Goal: Check status: Check status

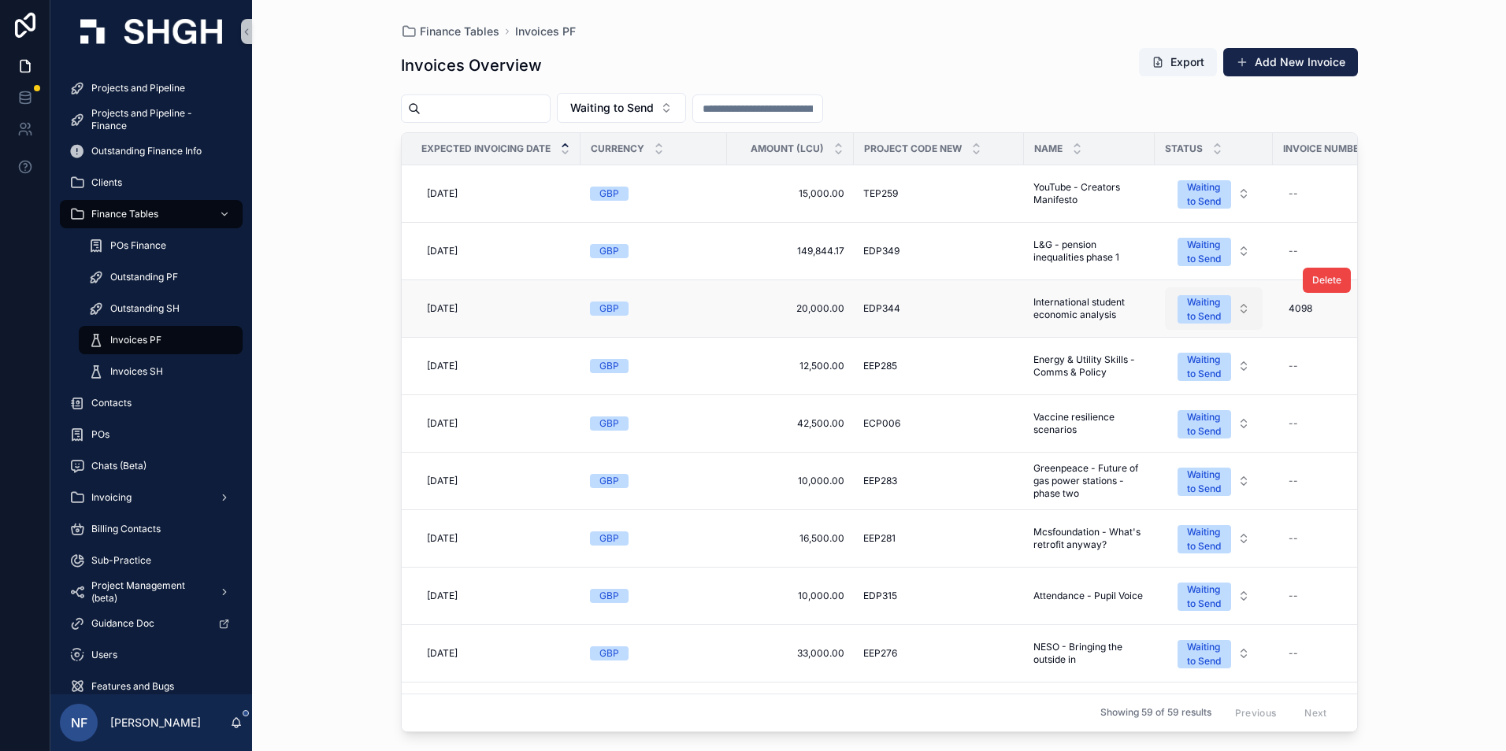
click at [1193, 303] on div "Waiting to Send" at bounding box center [1204, 309] width 35 height 28
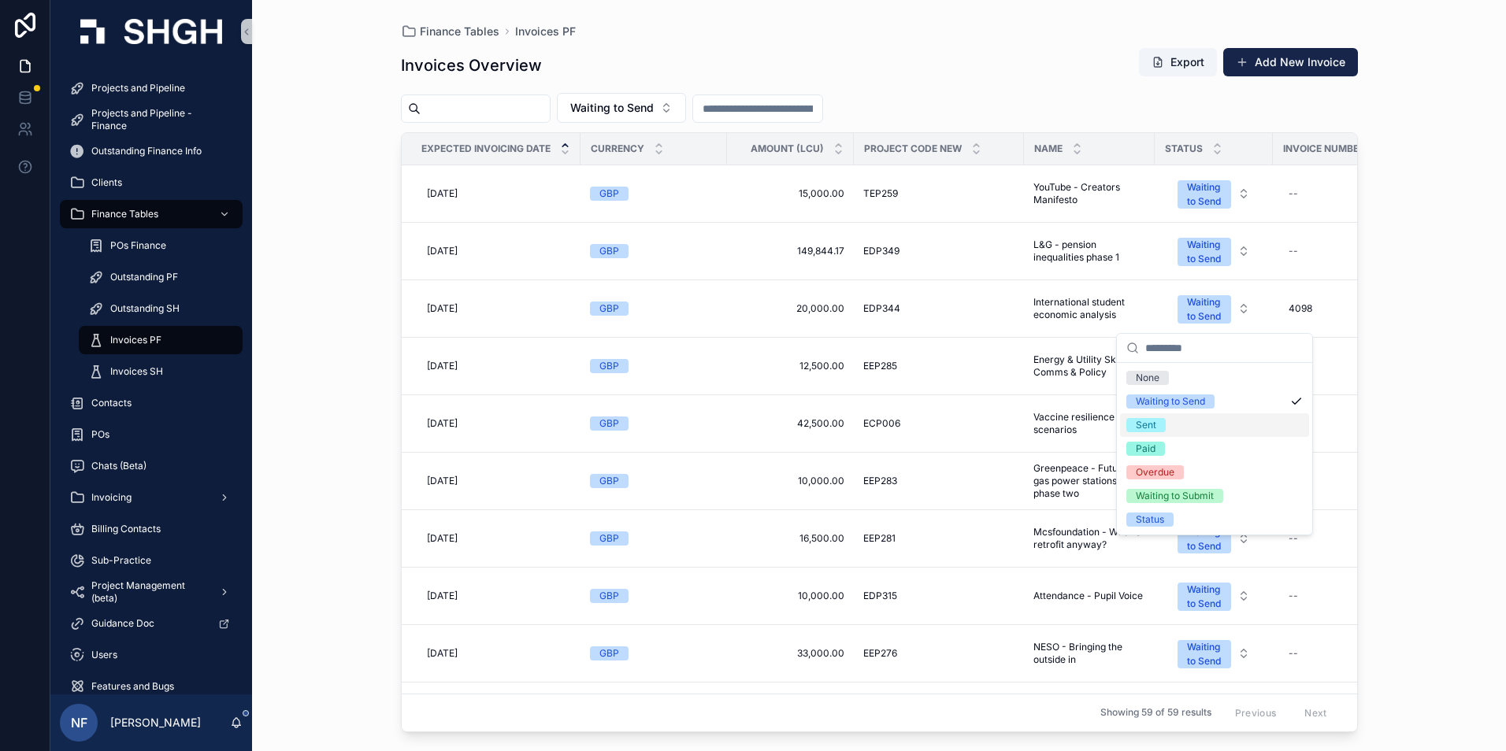
click at [1137, 424] on div "Sent" at bounding box center [1145, 425] width 20 height 14
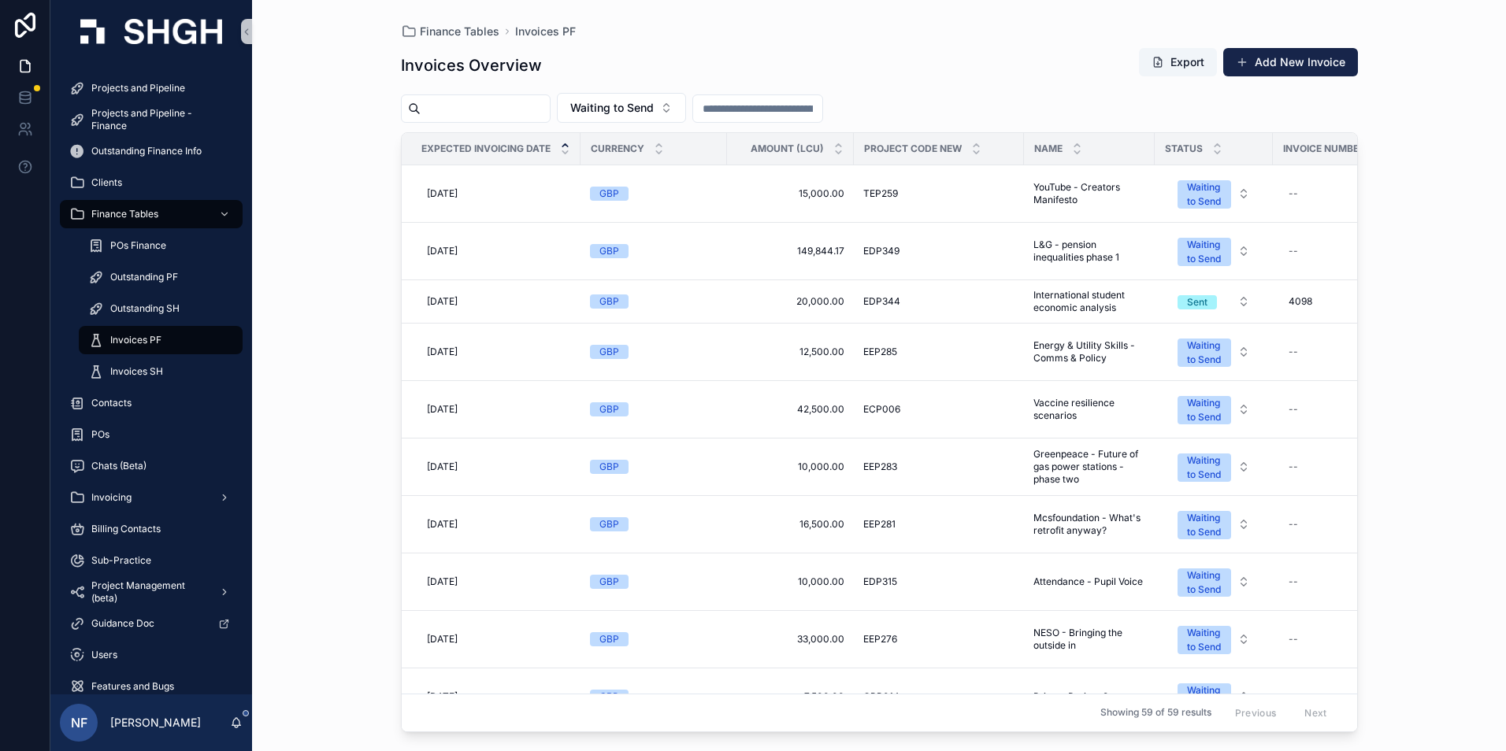
click at [1403, 350] on div "Finance Tables Invoices PF Invoices Overview Export Add New Invoice Waiting to …" at bounding box center [879, 375] width 1254 height 751
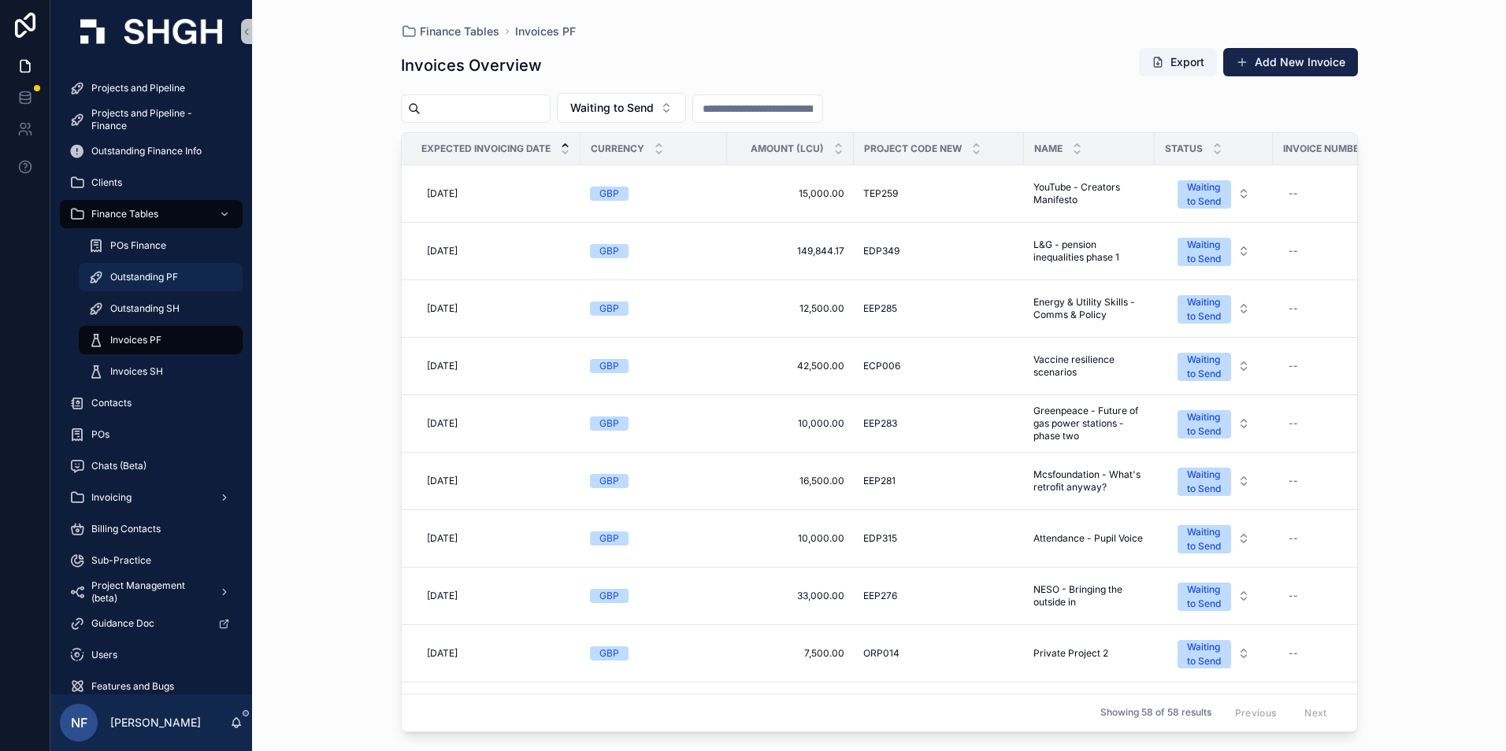
click at [137, 280] on span "Outstanding PF" at bounding box center [144, 277] width 68 height 13
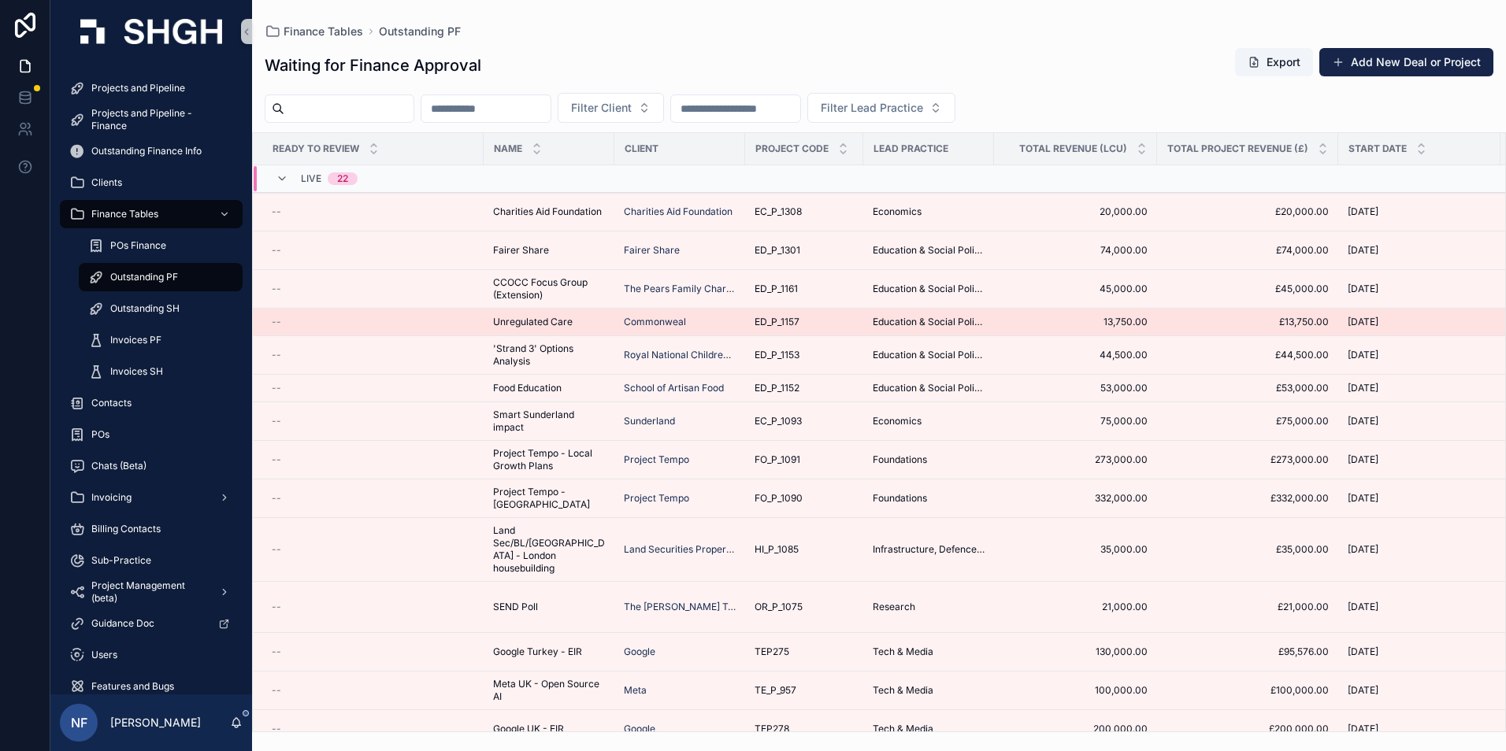
scroll to position [324, 0]
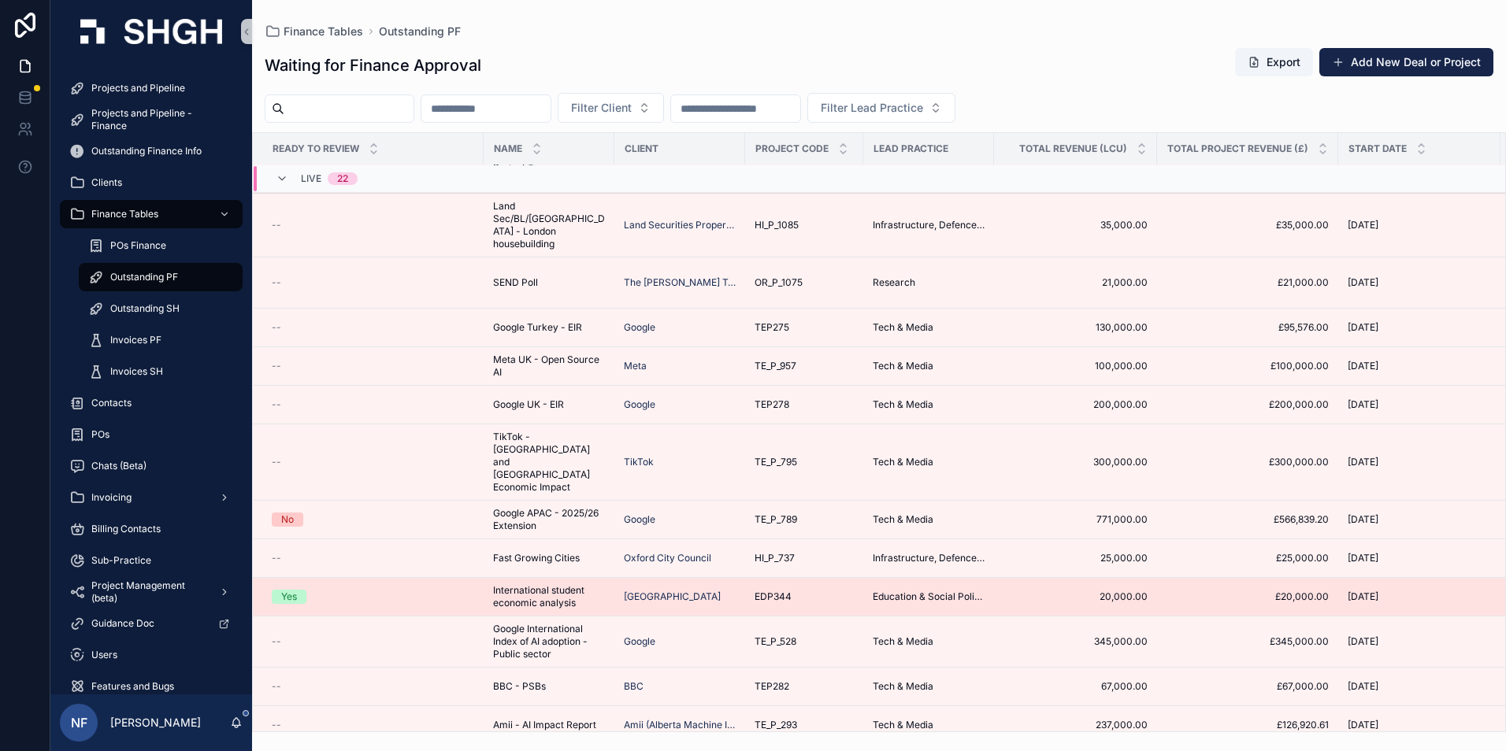
click at [294, 590] on div "Yes" at bounding box center [289, 597] width 16 height 14
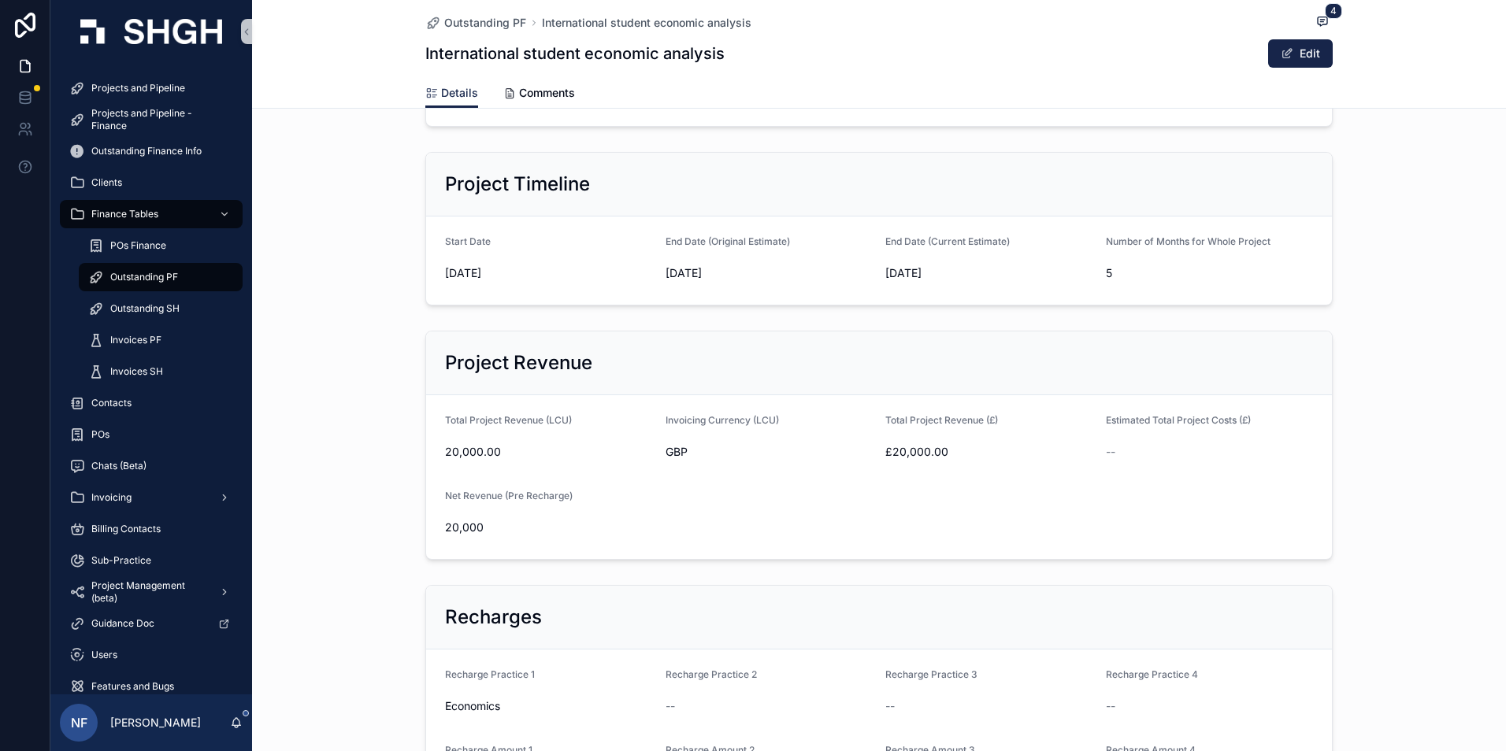
scroll to position [551, 0]
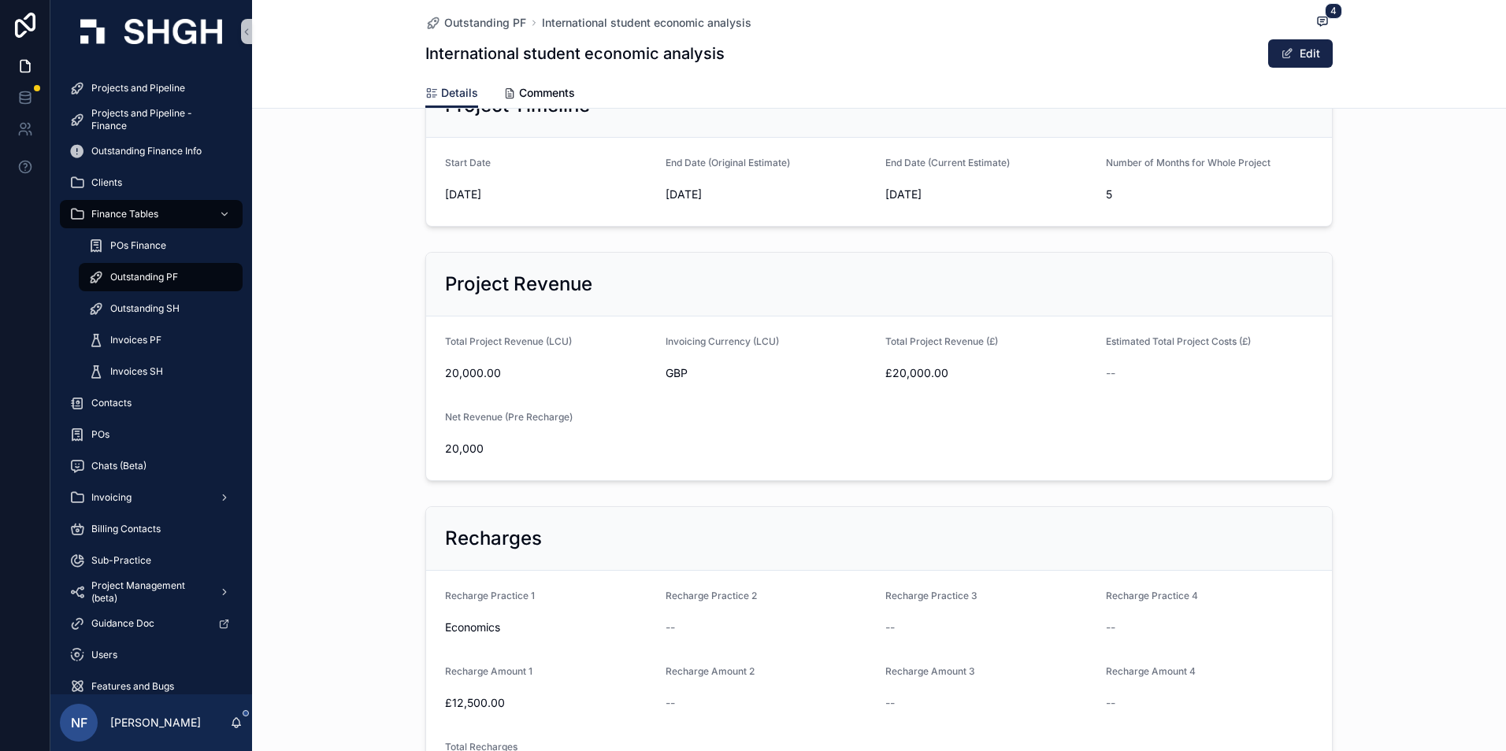
click at [1293, 62] on button "Edit" at bounding box center [1300, 53] width 65 height 28
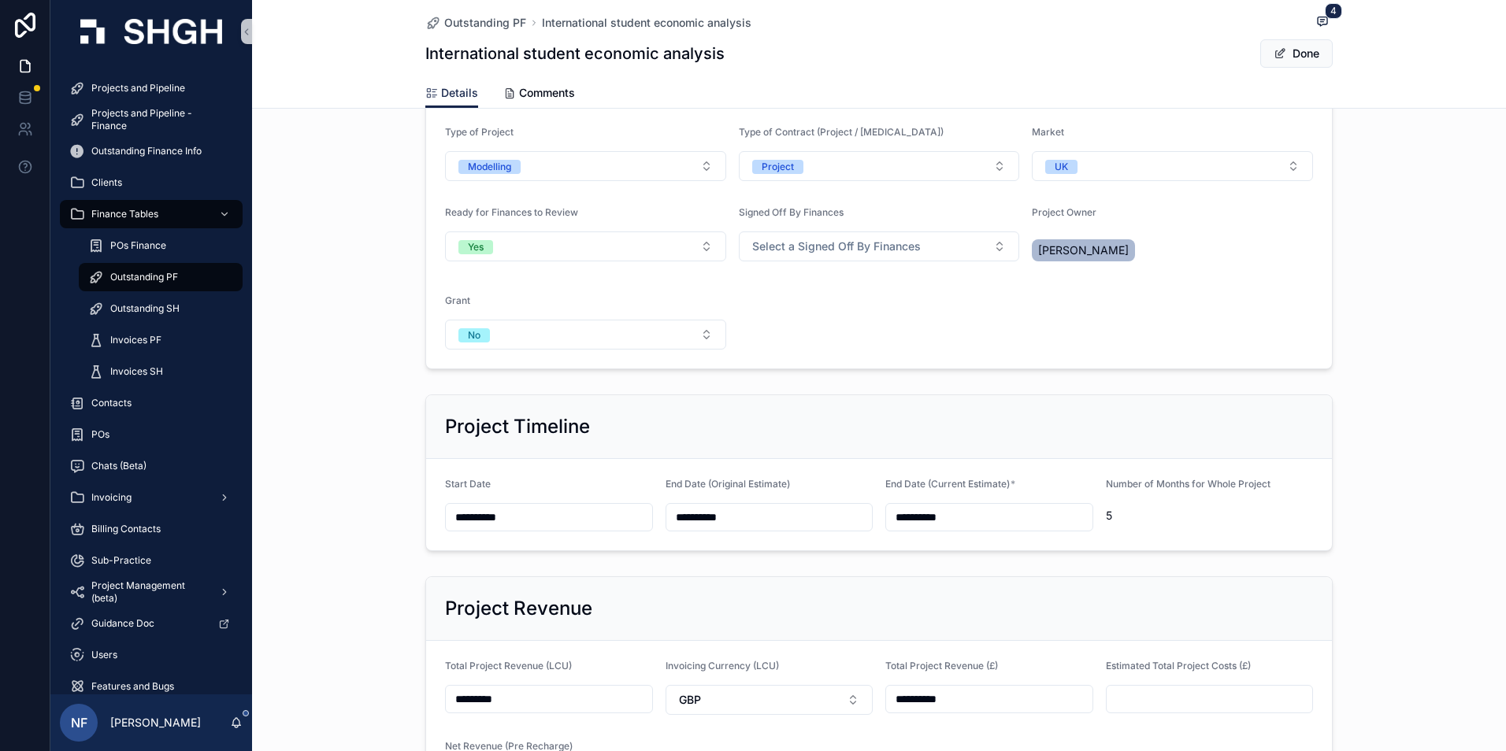
scroll to position [173, 0]
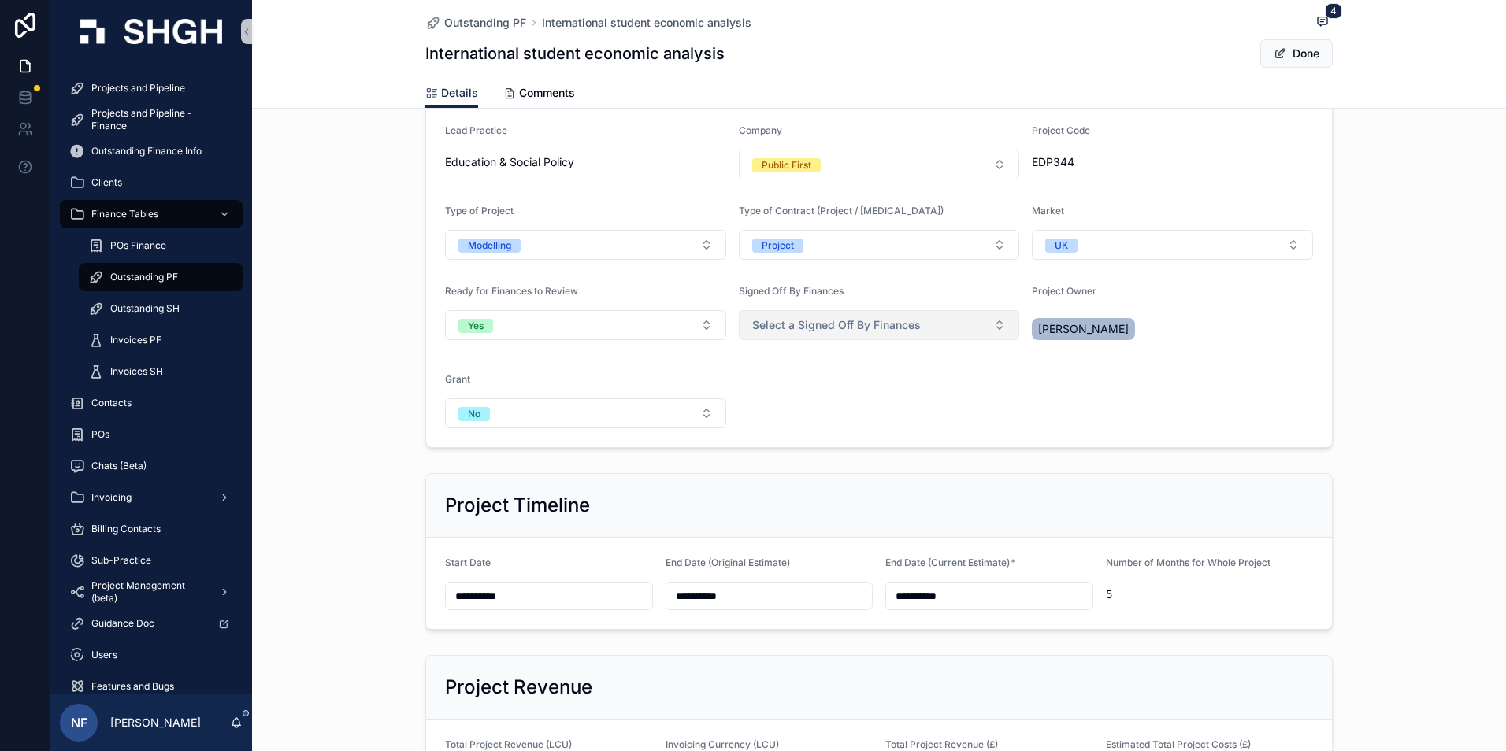
click at [839, 315] on button "Select a Signed Off By Finances" at bounding box center [879, 325] width 281 height 30
click at [786, 390] on div "Yes" at bounding box center [872, 388] width 273 height 24
click at [1295, 51] on button "Done" at bounding box center [1296, 53] width 72 height 28
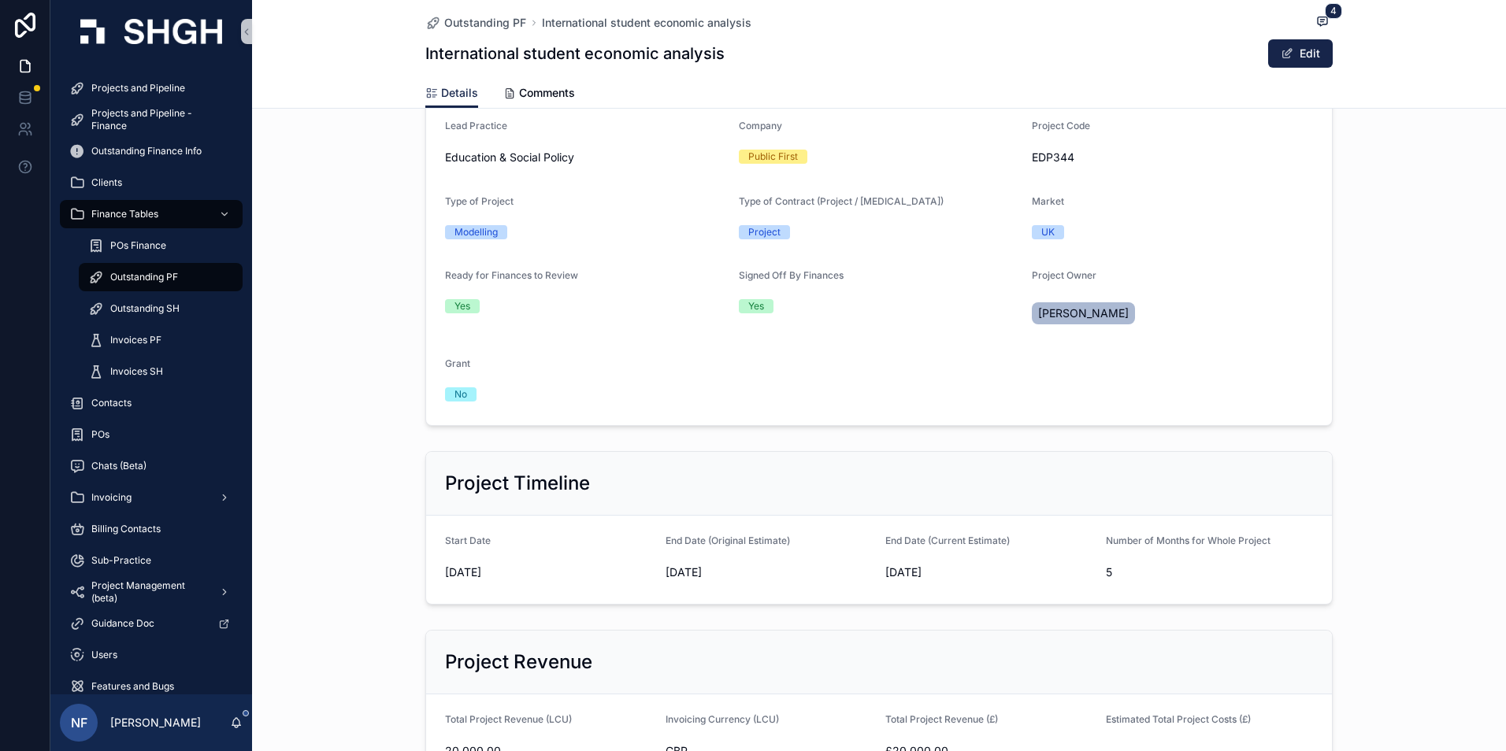
click at [126, 281] on span "Outstanding PF" at bounding box center [144, 277] width 68 height 13
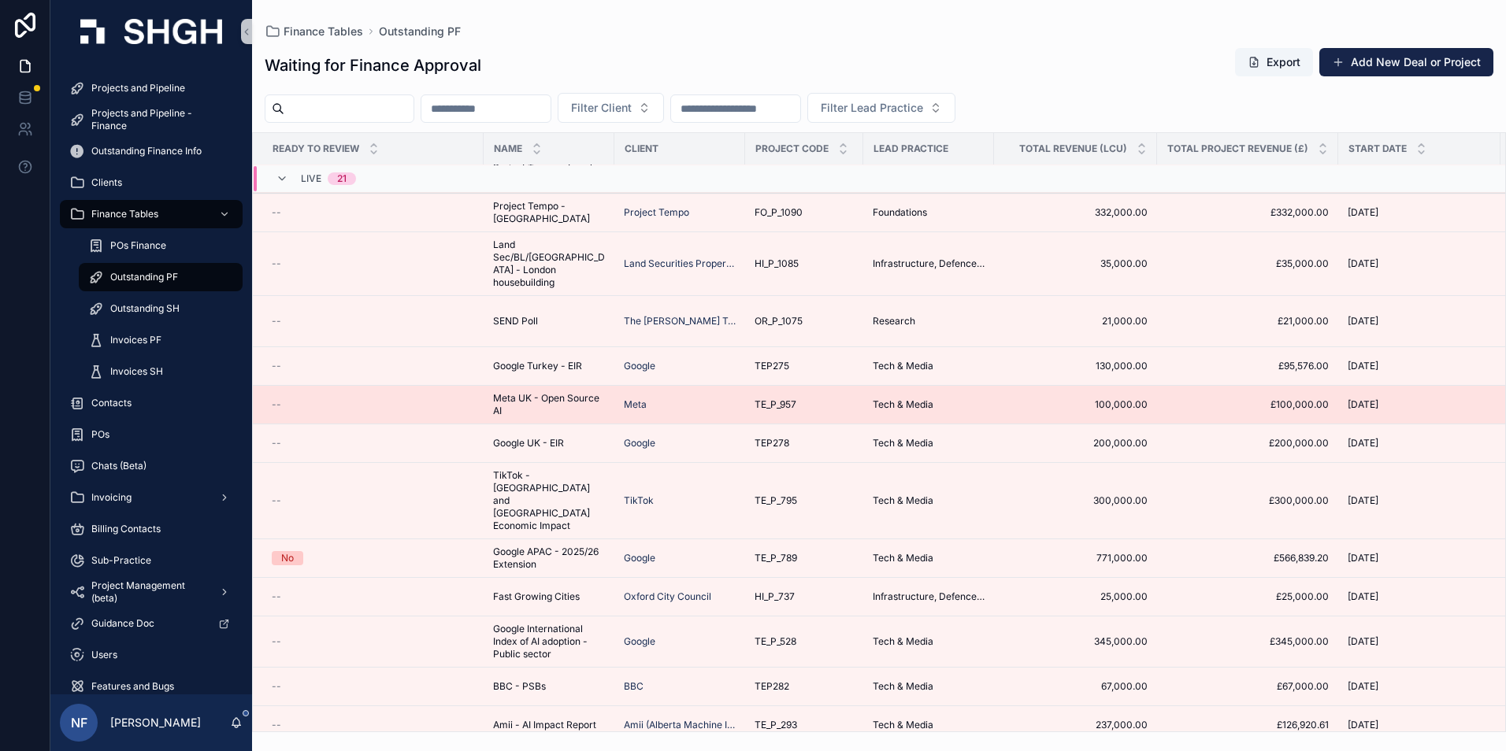
scroll to position [286, 0]
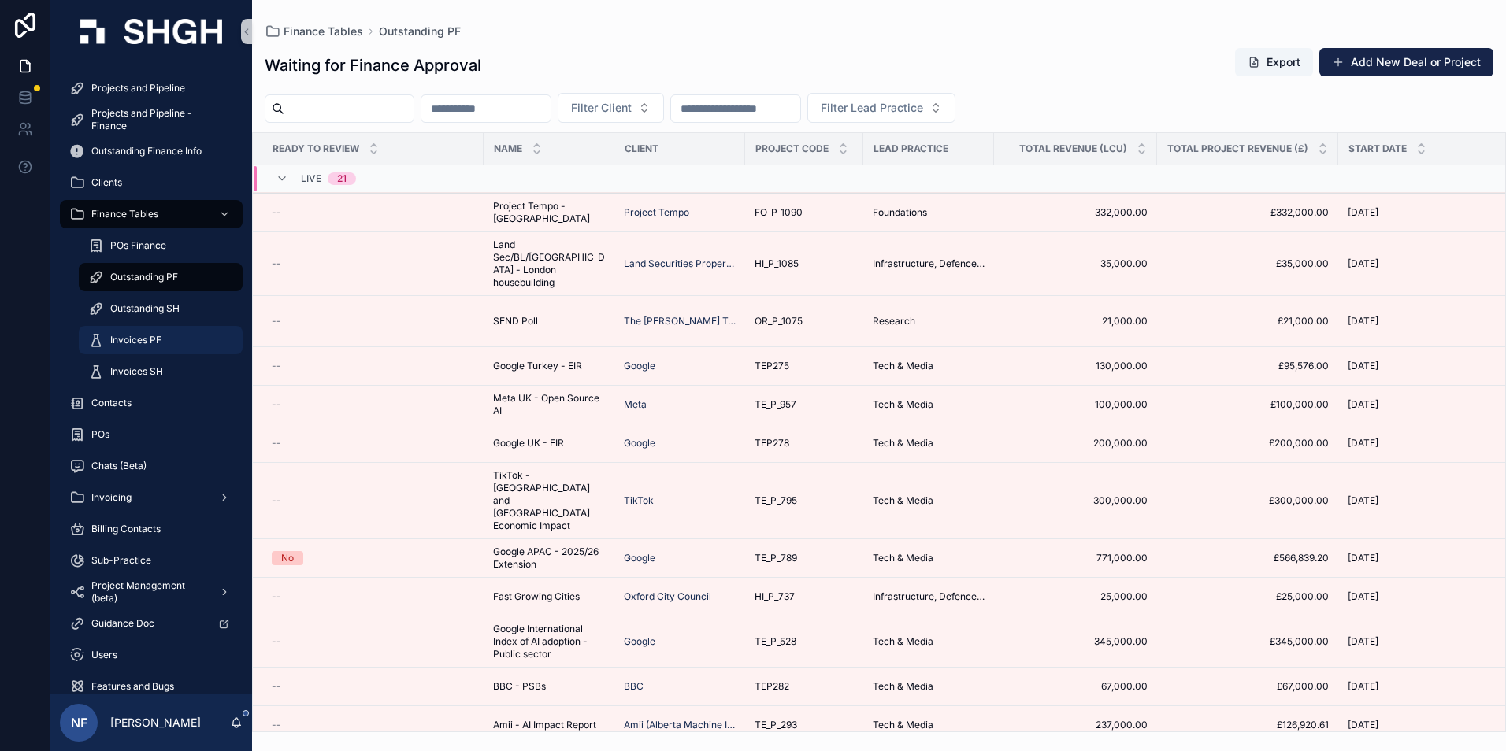
click at [130, 339] on span "Invoices PF" at bounding box center [135, 340] width 51 height 13
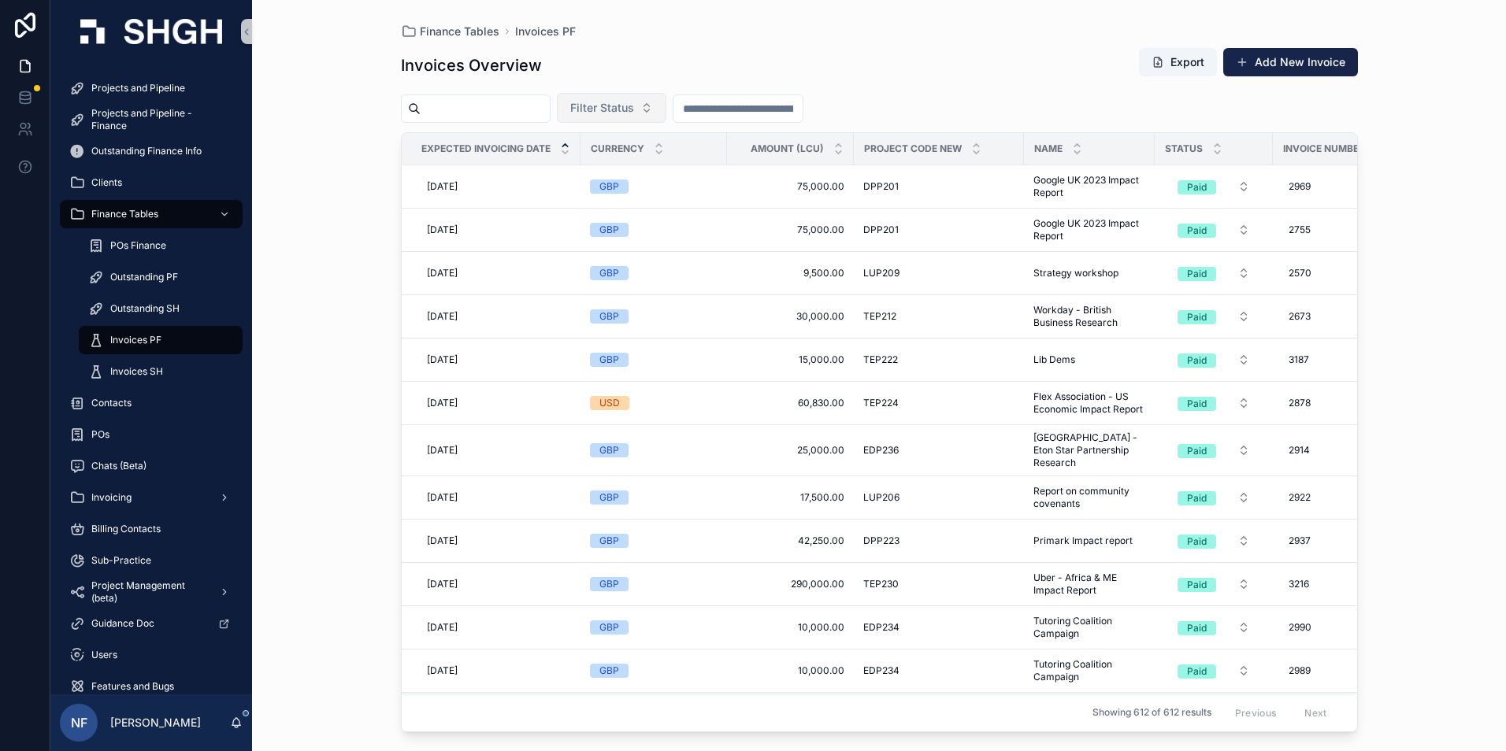
click at [628, 108] on span "Filter Status" at bounding box center [602, 108] width 64 height 16
click at [604, 175] on div "Waiting to Send" at bounding box center [651, 171] width 189 height 25
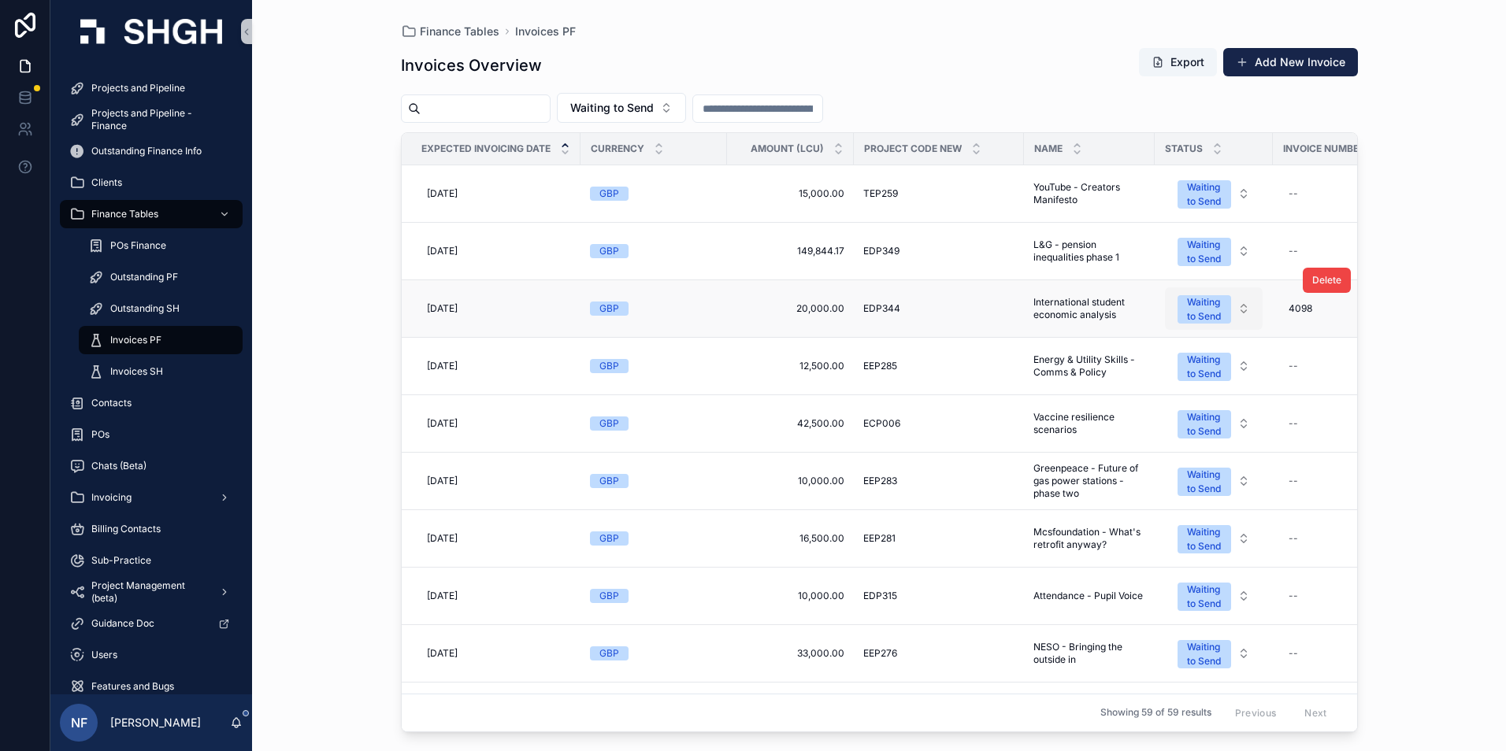
click at [1202, 311] on div "Waiting to Send" at bounding box center [1204, 309] width 35 height 28
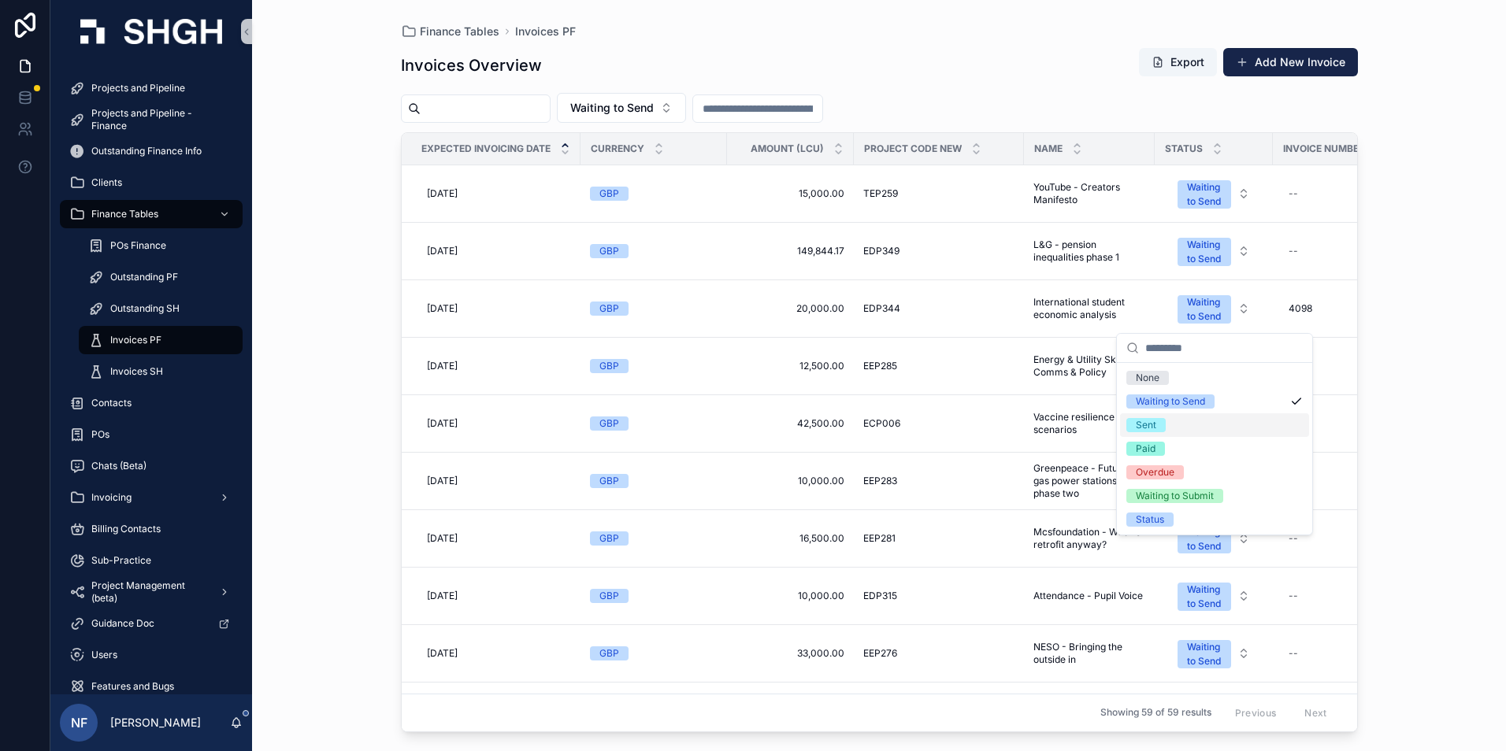
click at [1147, 426] on div "Sent" at bounding box center [1145, 425] width 20 height 14
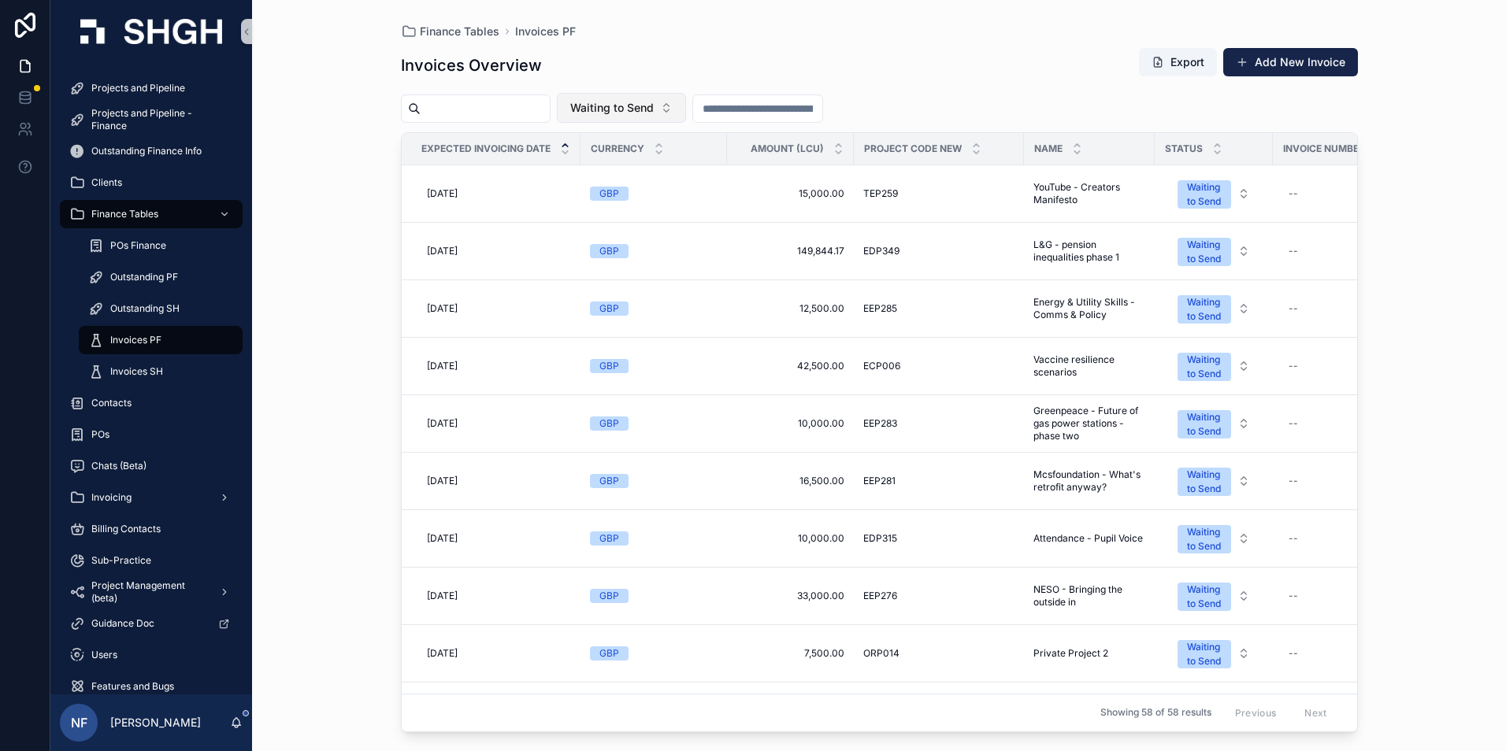
click at [654, 102] on span "Waiting to Send" at bounding box center [611, 108] width 83 height 16
click at [602, 229] on div "Sent" at bounding box center [660, 221] width 189 height 25
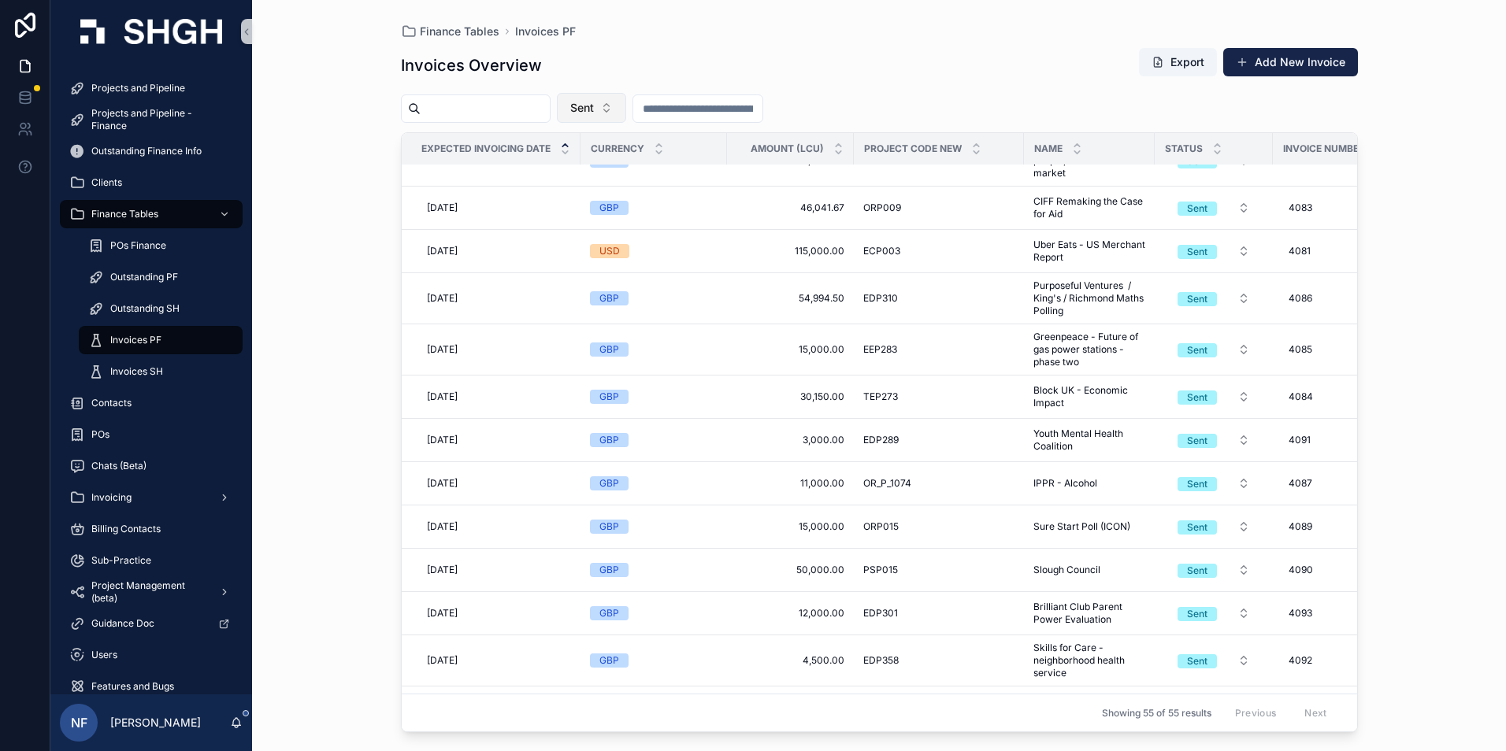
scroll to position [1392, 0]
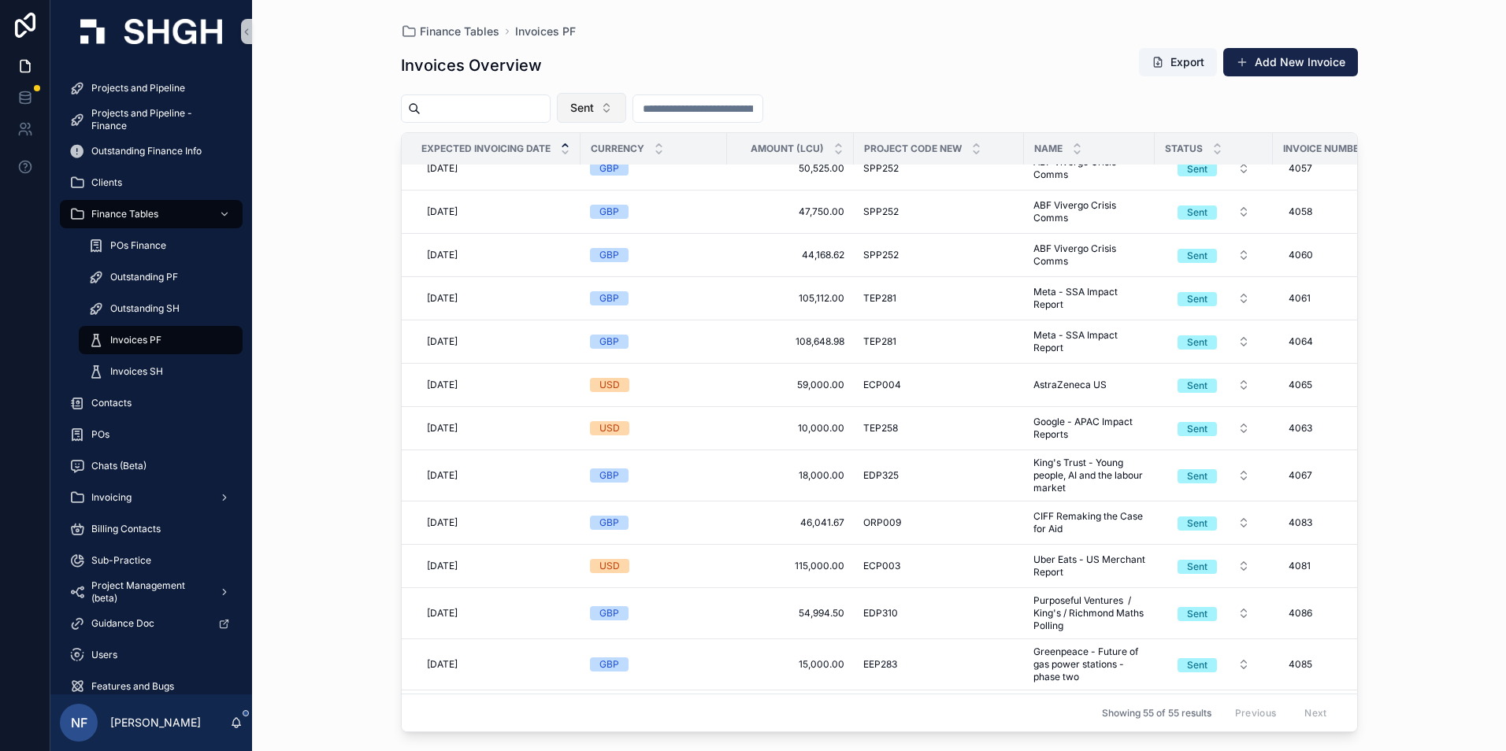
click at [608, 93] on button "Sent" at bounding box center [591, 108] width 69 height 30
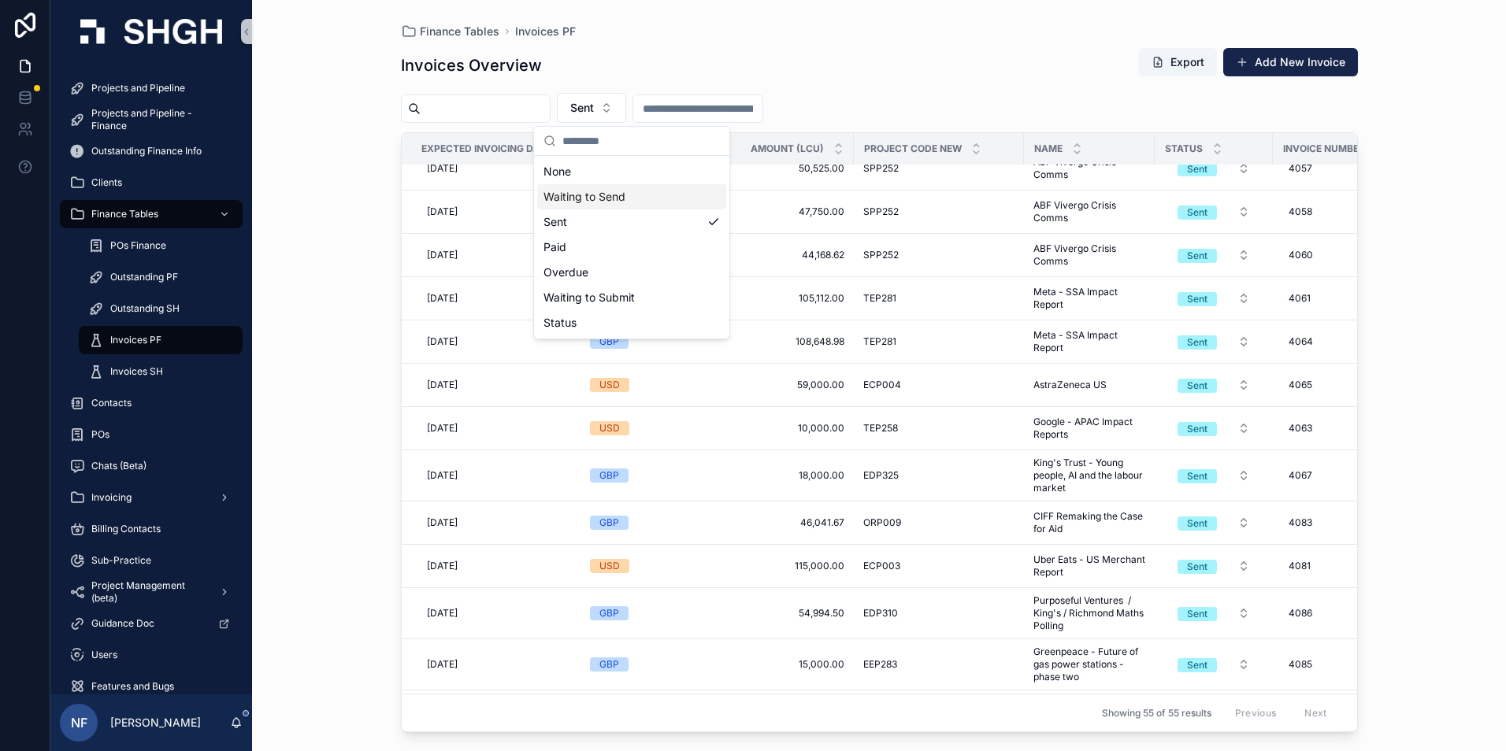
click at [569, 199] on div "Waiting to Send" at bounding box center [631, 196] width 189 height 25
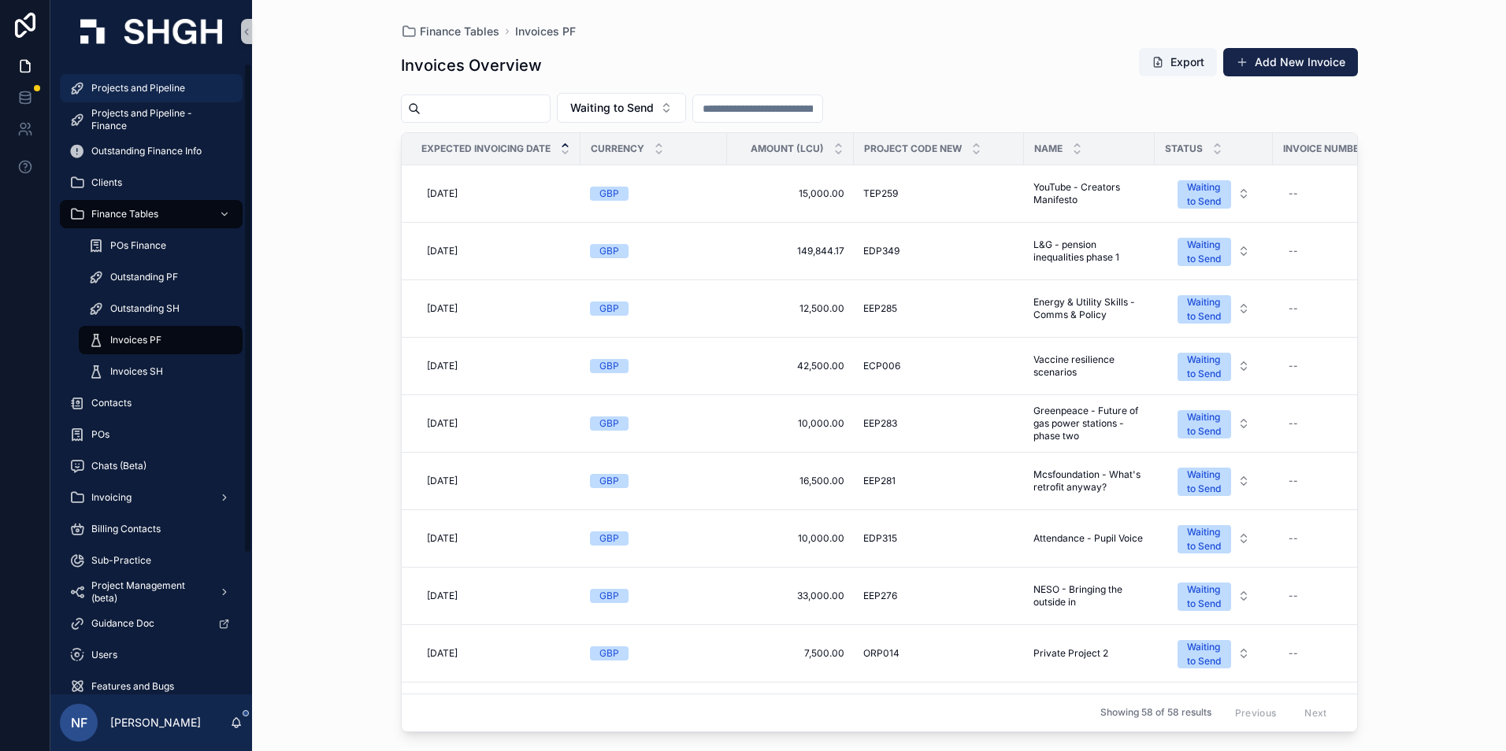
click at [157, 94] on span "Projects and Pipeline" at bounding box center [138, 88] width 94 height 13
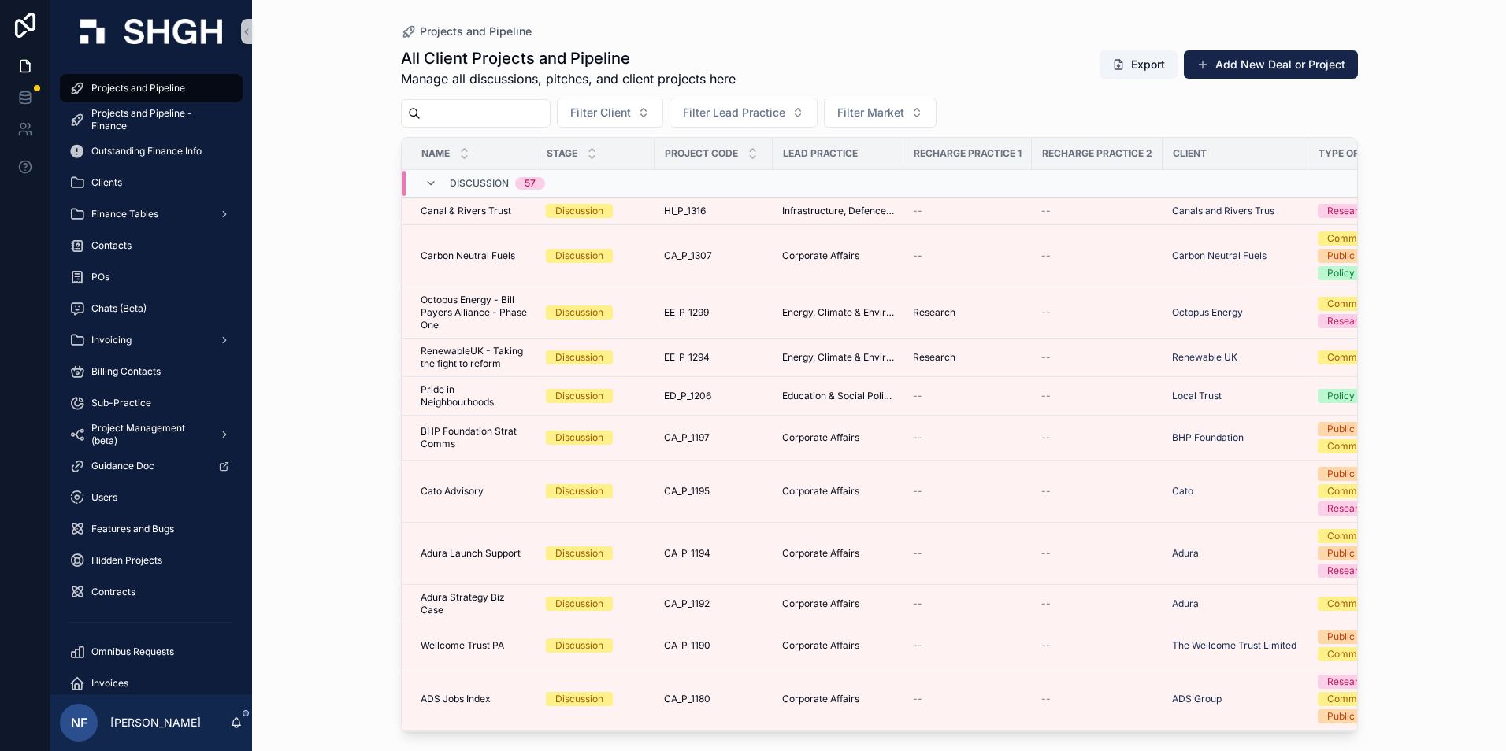
click at [450, 116] on input "scrollable content" at bounding box center [484, 113] width 129 height 22
type input "******"
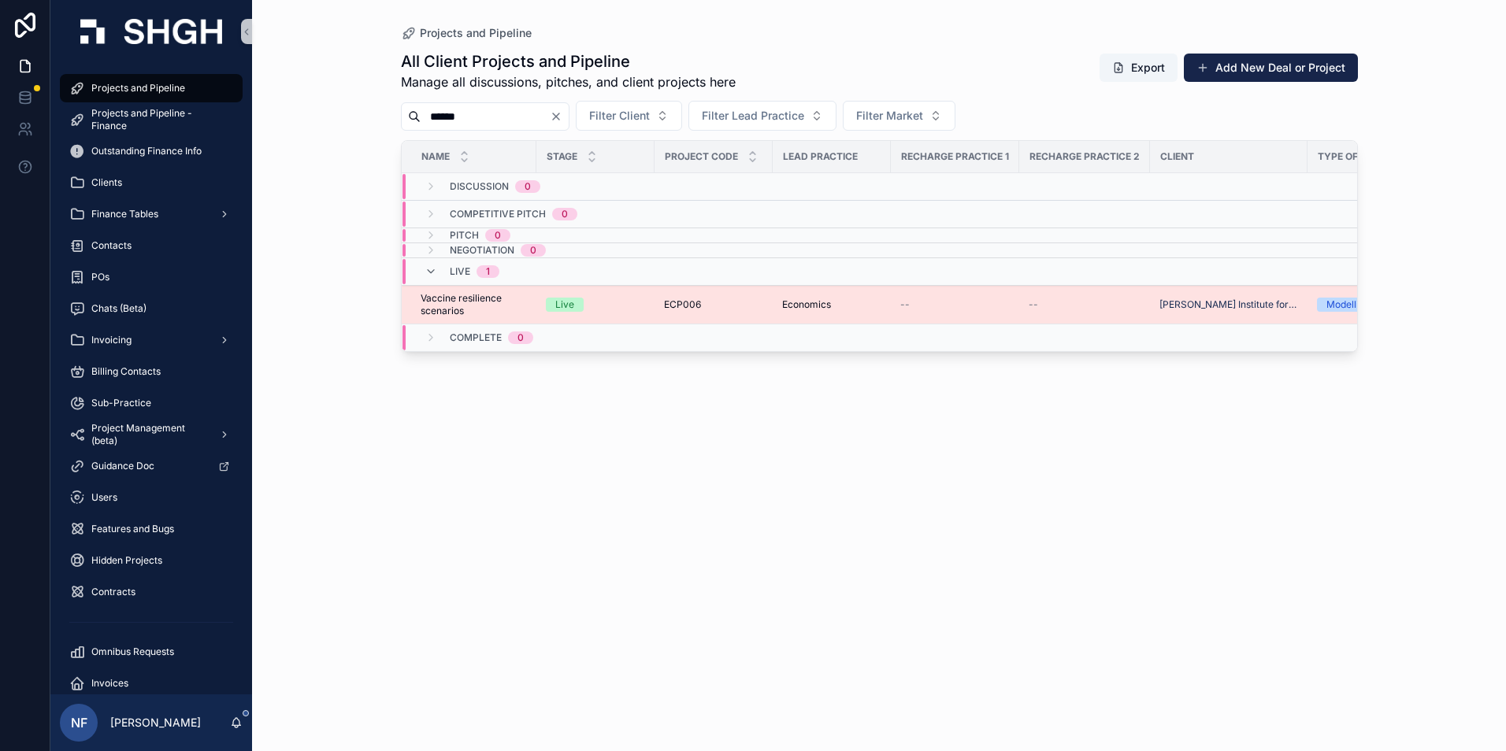
click at [465, 313] on span "Vaccine resilience scenarios" at bounding box center [473, 304] width 106 height 25
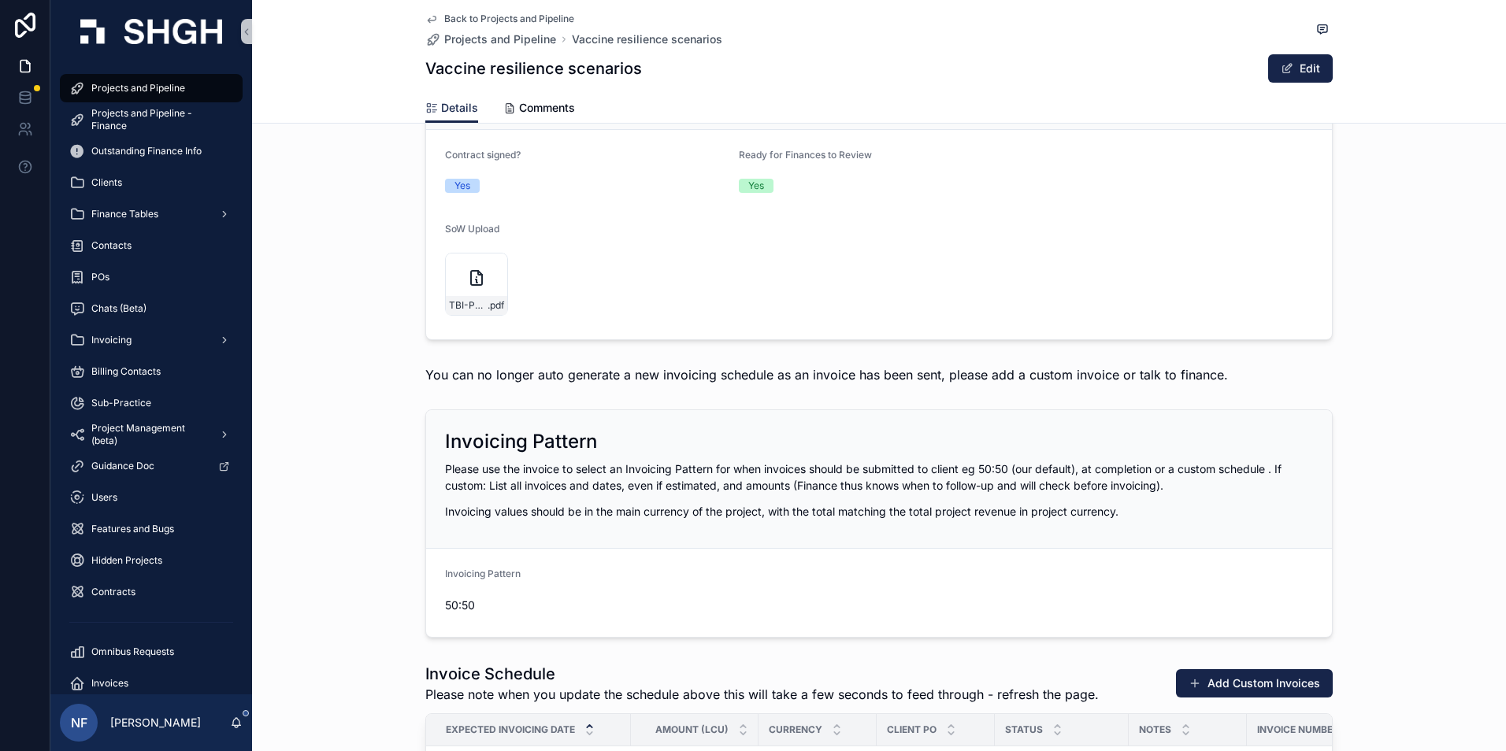
scroll to position [1260, 0]
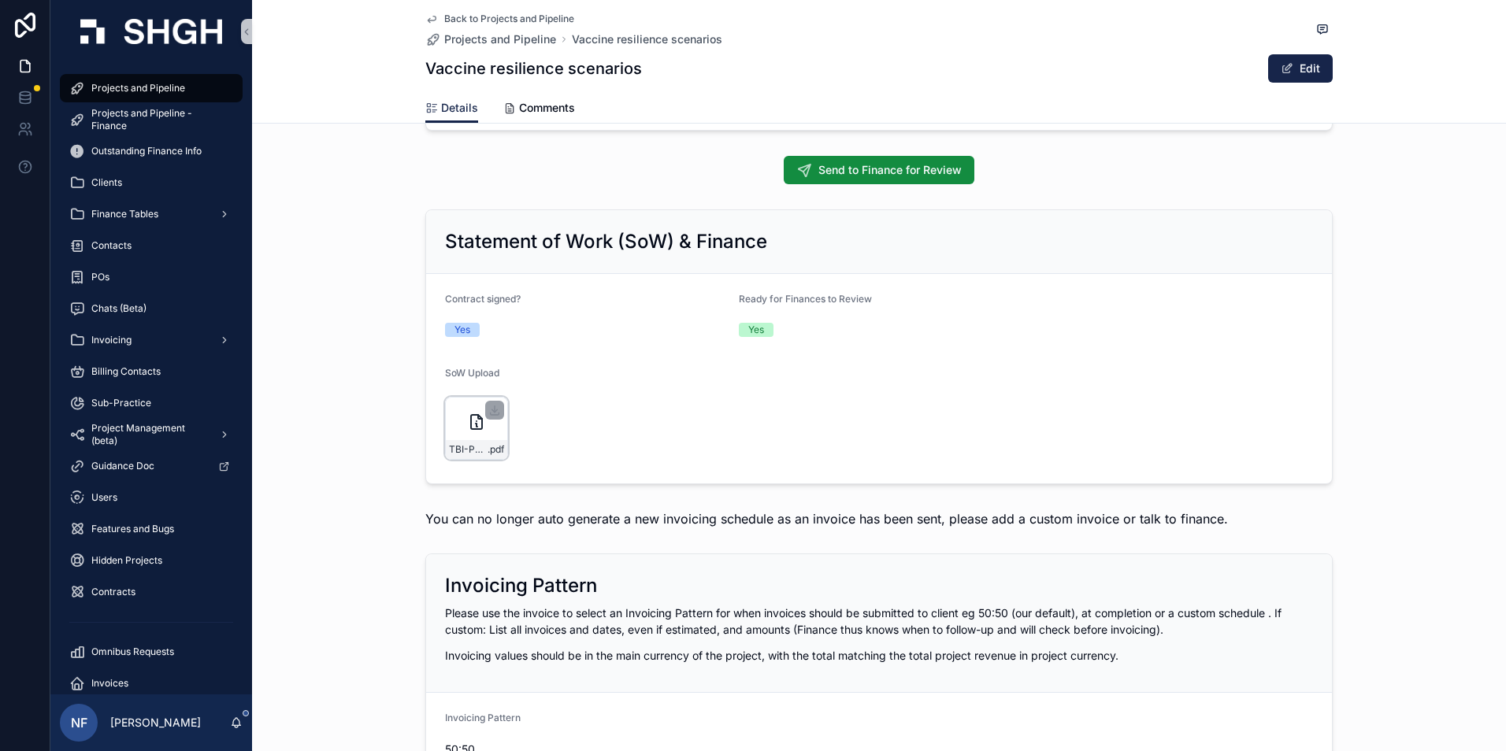
click at [456, 429] on div "TBI-PF-Contract-Signed .pdf" at bounding box center [476, 428] width 63 height 63
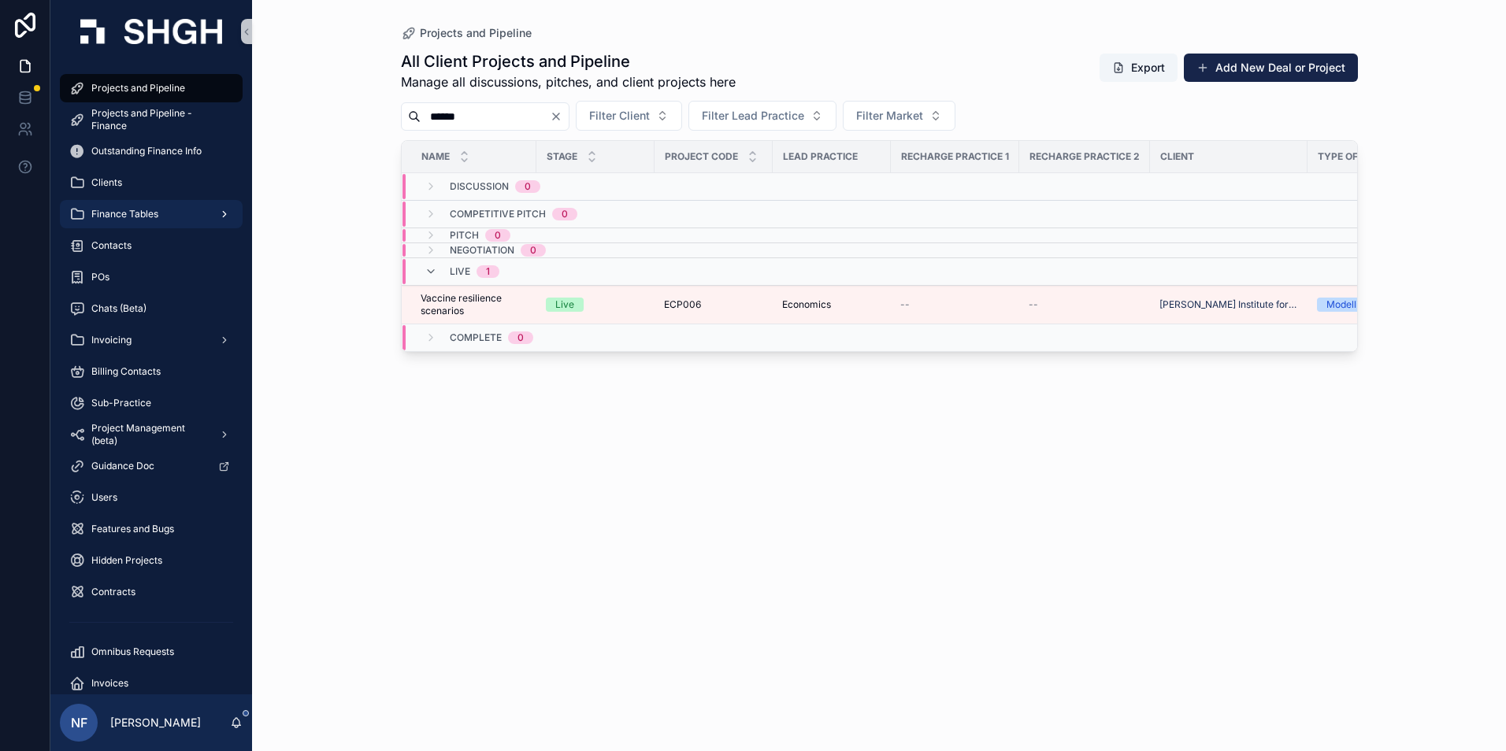
click at [115, 209] on span "Finance Tables" at bounding box center [124, 214] width 67 height 13
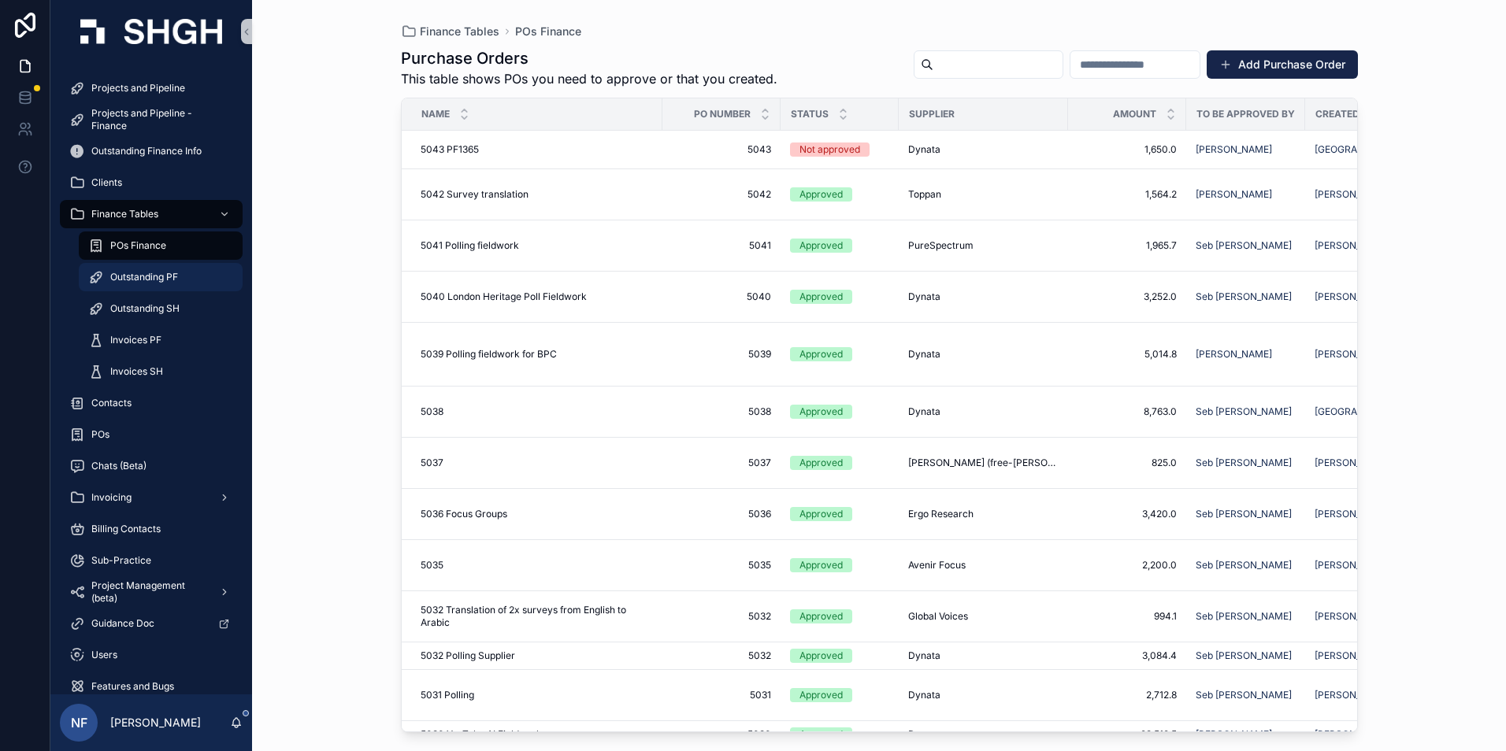
click at [139, 272] on span "Outstanding PF" at bounding box center [144, 277] width 68 height 13
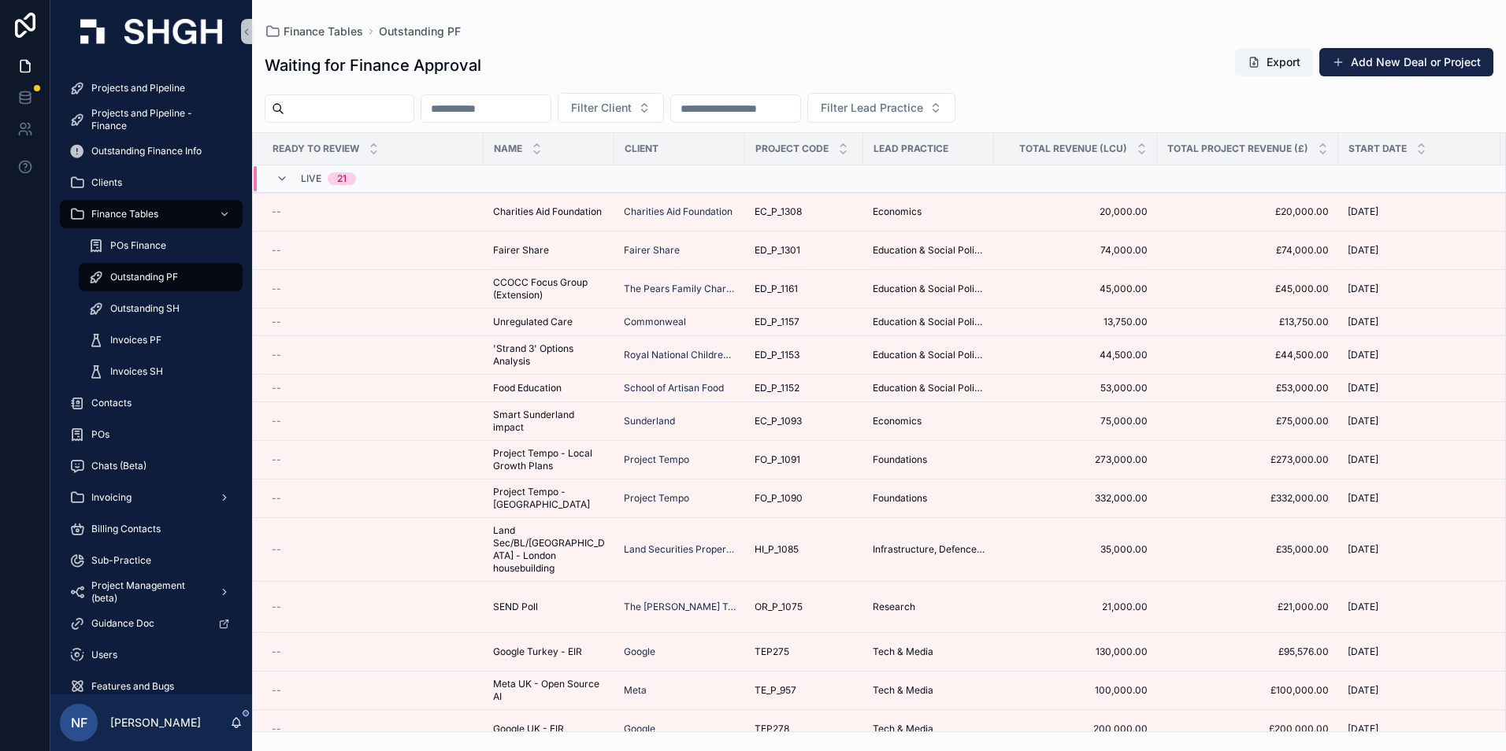
scroll to position [286, 0]
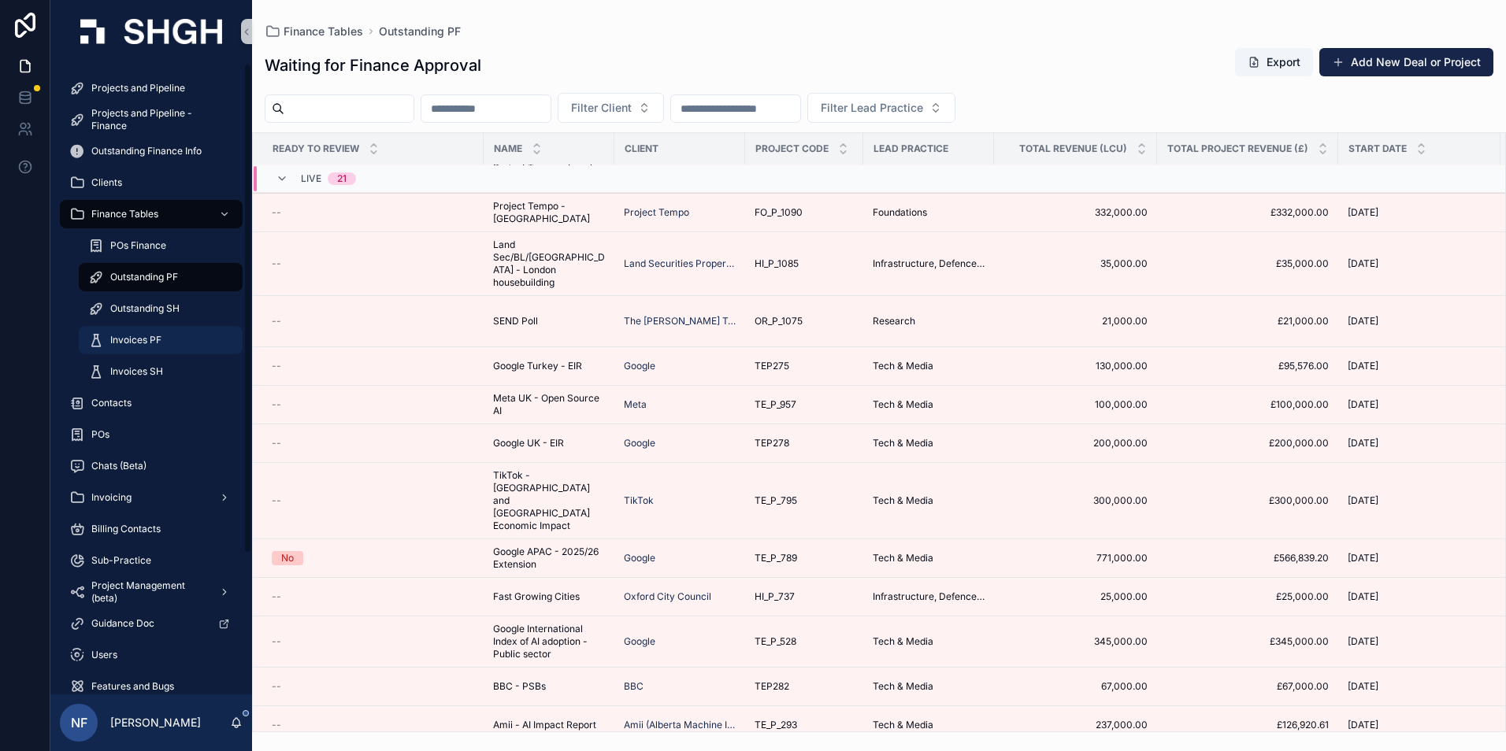
click at [131, 342] on span "Invoices PF" at bounding box center [135, 340] width 51 height 13
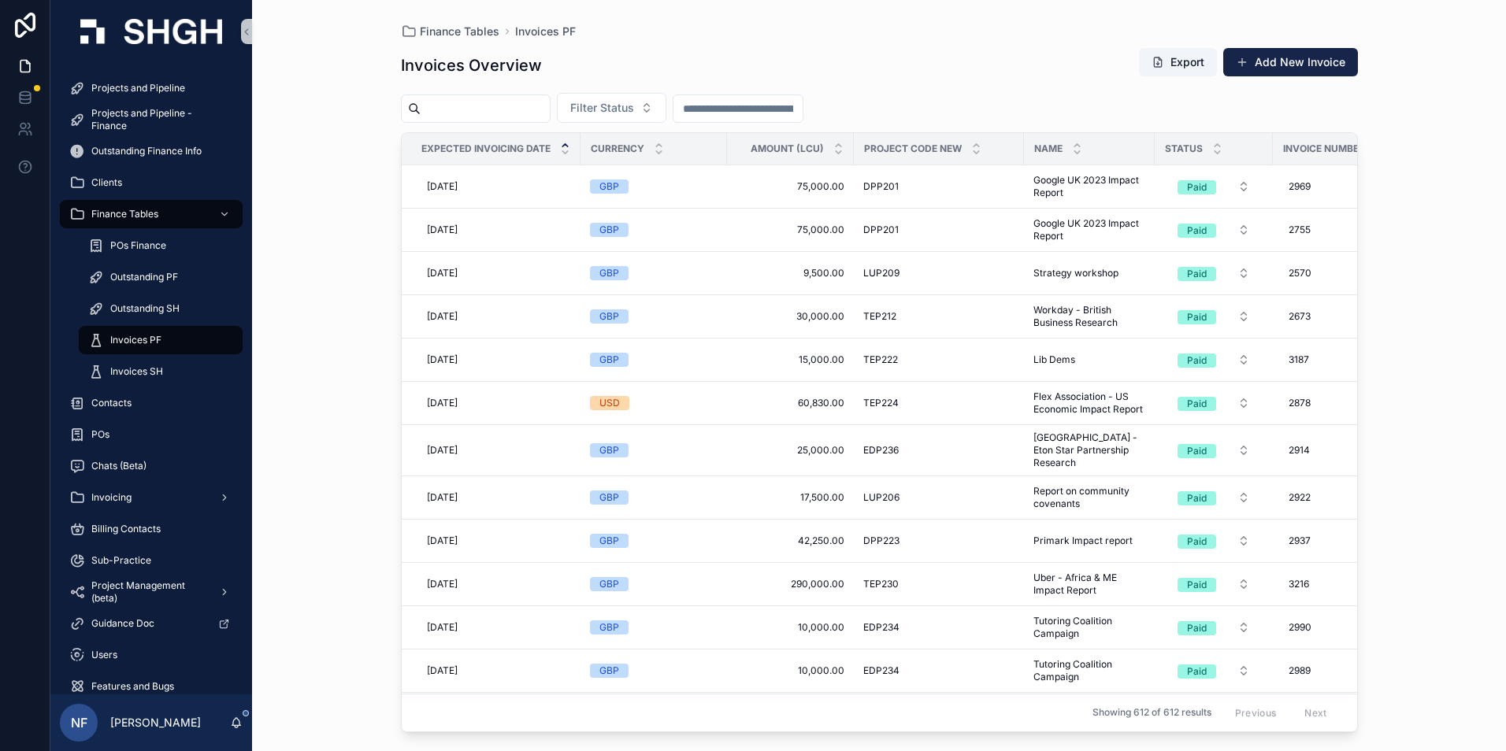
click at [659, 90] on div "Invoices Overview Export Add New Invoice Filter Status Expected Invoicing Date …" at bounding box center [879, 385] width 957 height 694
click at [646, 93] on button "Filter Status" at bounding box center [611, 108] width 109 height 30
click at [597, 178] on div "Waiting to Send" at bounding box center [651, 171] width 189 height 25
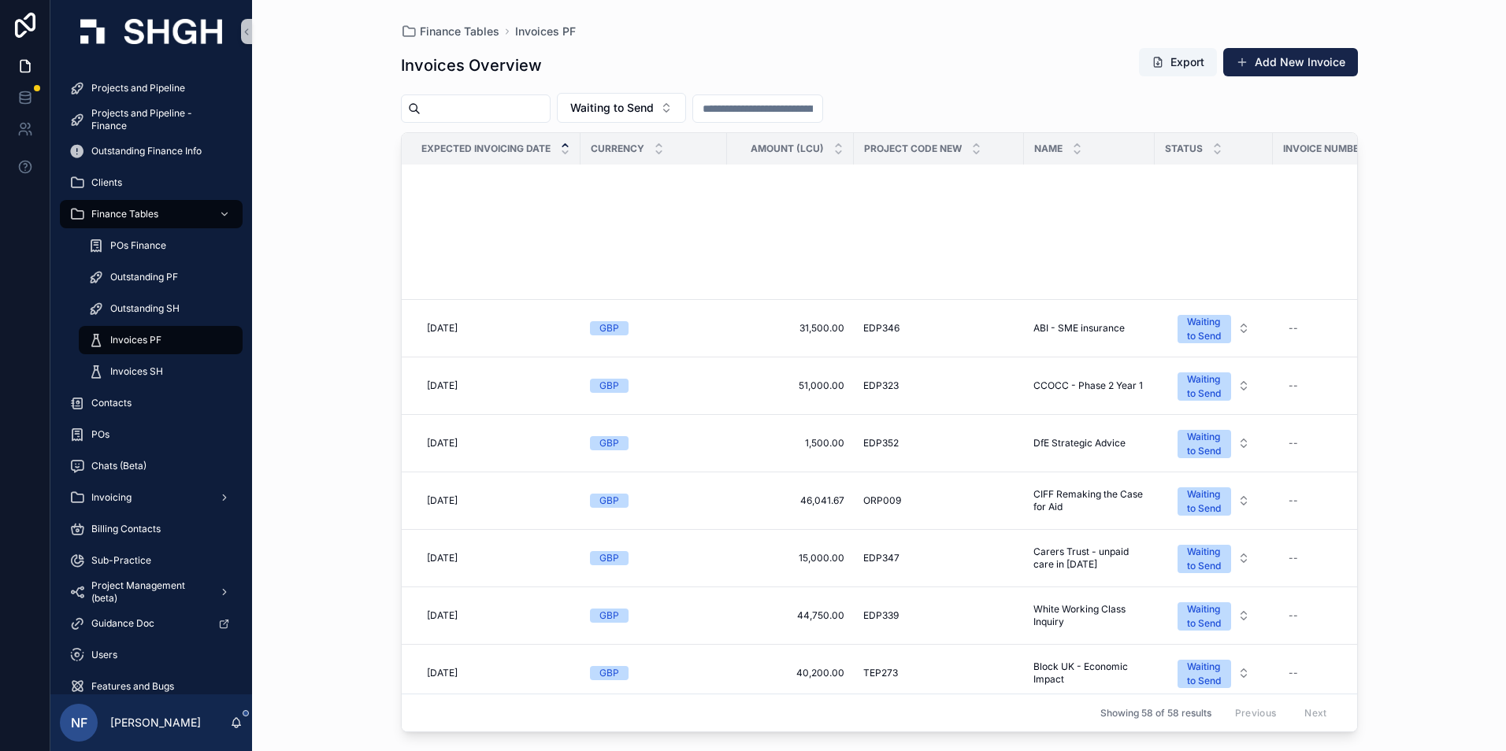
scroll to position [2362, 0]
